Goal: Check status

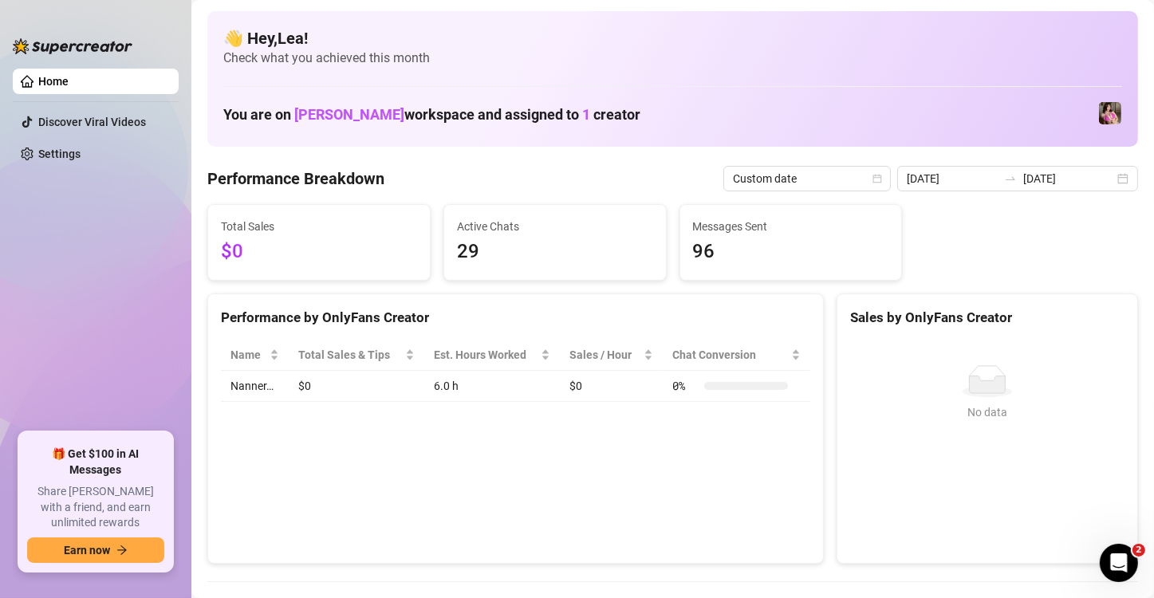
scroll to position [160, 0]
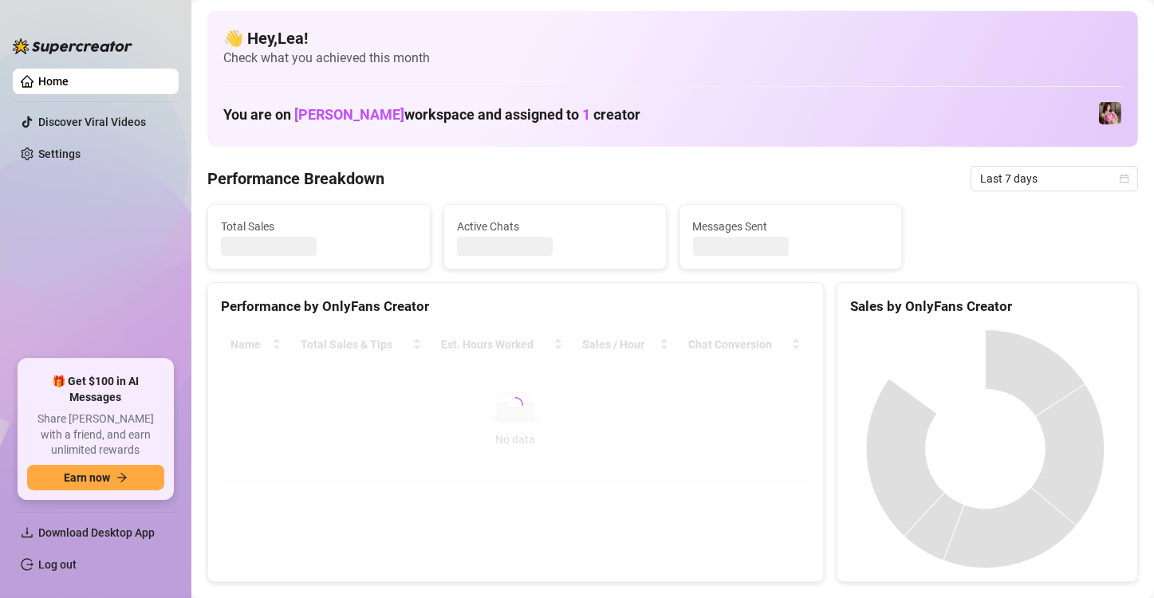
click at [1115, 172] on span "Last 7 days" at bounding box center [1054, 179] width 148 height 24
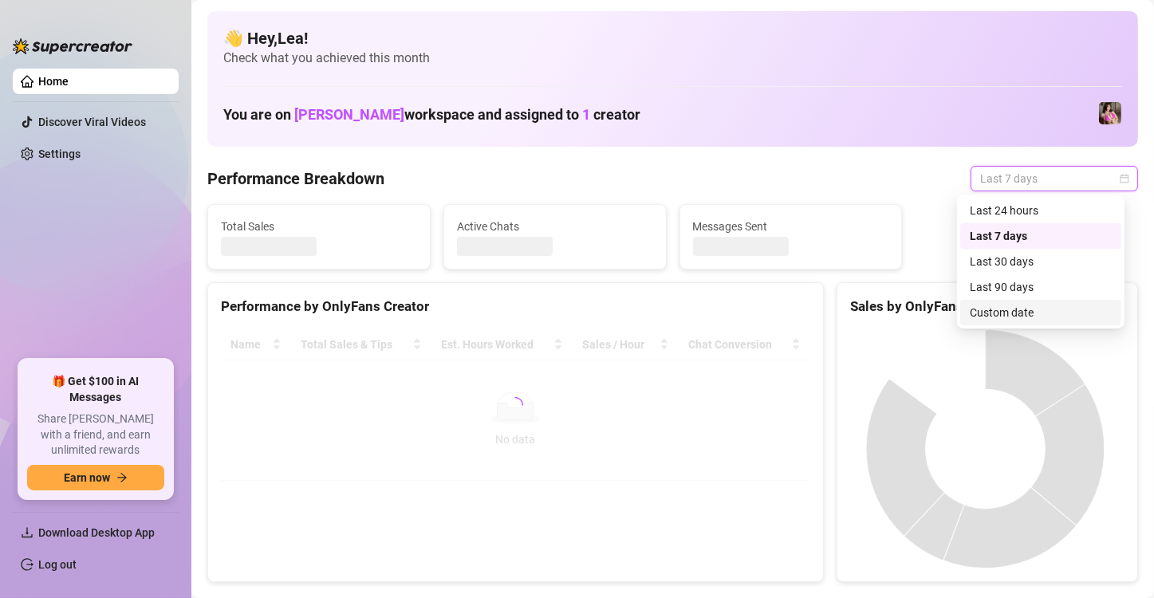
click at [1051, 306] on div "Custom date" at bounding box center [1041, 313] width 142 height 18
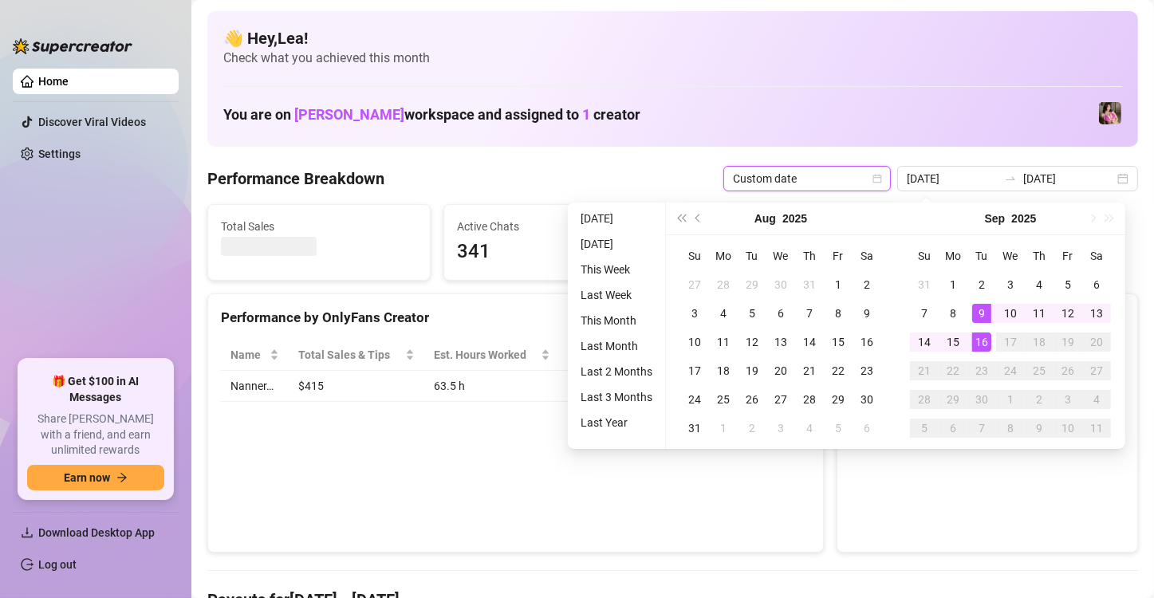
type input "[DATE]"
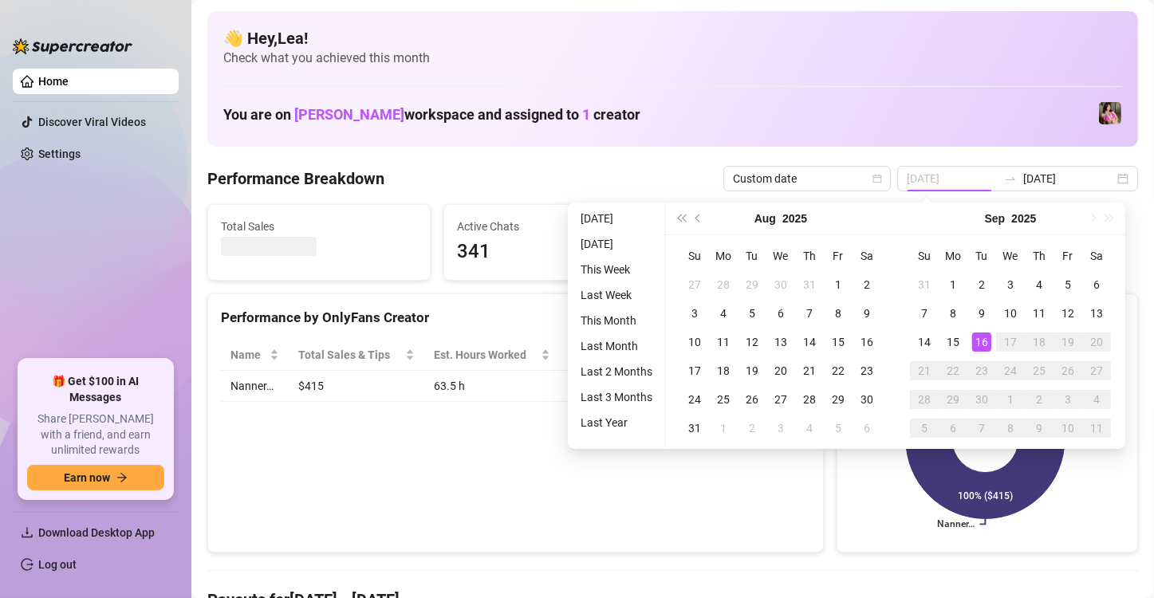
click at [987, 345] on div "16" at bounding box center [981, 342] width 19 height 19
type input "[DATE]"
